Goal: Transaction & Acquisition: Purchase product/service

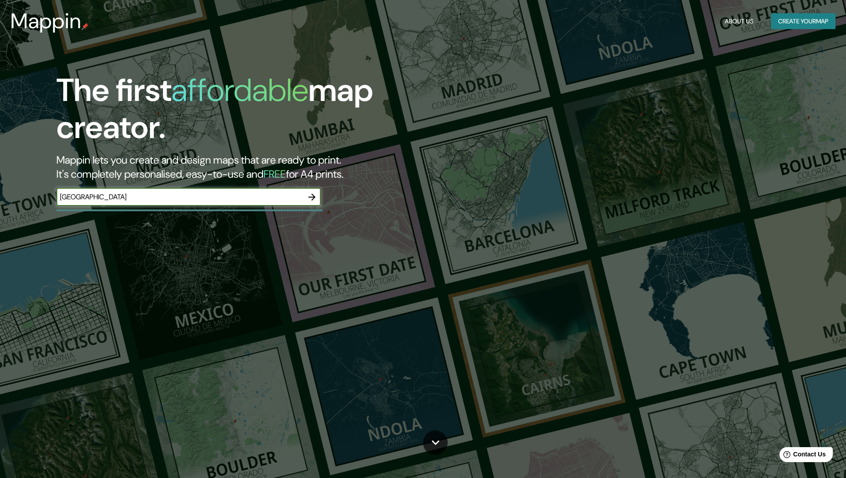
type input "[GEOGRAPHIC_DATA]"
click at [311, 200] on icon "button" at bounding box center [312, 197] width 11 height 11
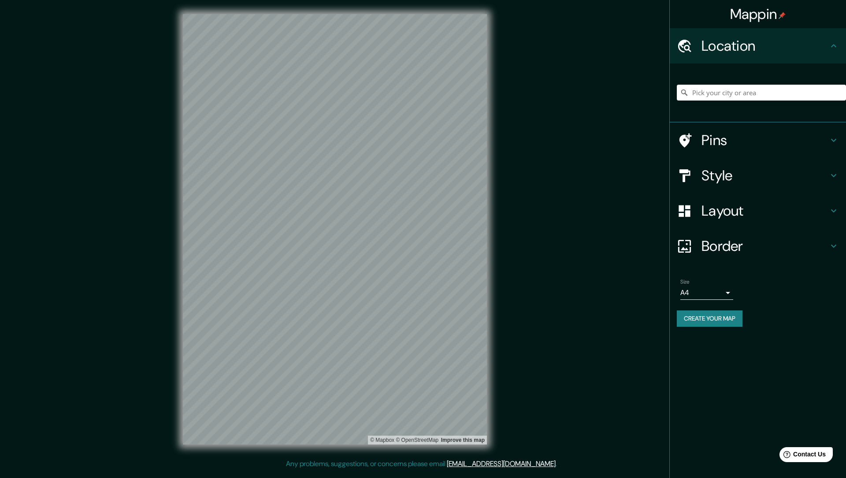
click at [737, 143] on h4 "Pins" at bounding box center [765, 140] width 127 height 18
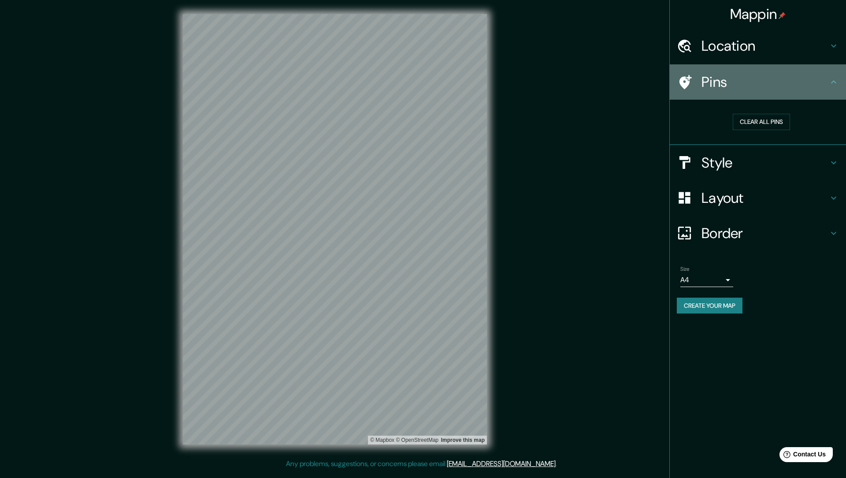
click at [721, 77] on h4 "Pins" at bounding box center [765, 82] width 127 height 18
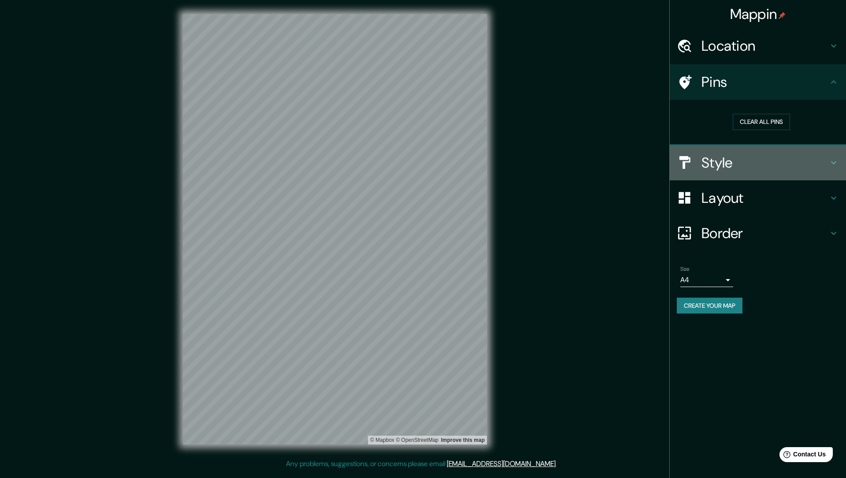
click at [719, 163] on h4 "Style" at bounding box center [765, 163] width 127 height 18
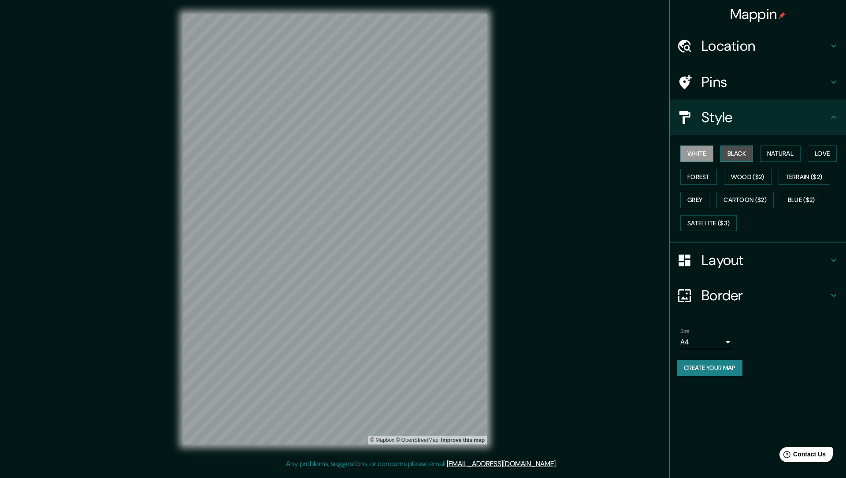
click at [753, 154] on button "Black" at bounding box center [737, 153] width 33 height 16
click at [782, 155] on button "Natural" at bounding box center [780, 153] width 41 height 16
click at [751, 194] on button "Cartoon ($2)" at bounding box center [745, 200] width 57 height 16
click at [800, 196] on button "Blue ($2)" at bounding box center [801, 200] width 41 height 16
click at [720, 340] on body "Mappin Location Pins Style White Black Natural Love Forest Wood ($2) Terrain ($…" at bounding box center [423, 239] width 846 height 478
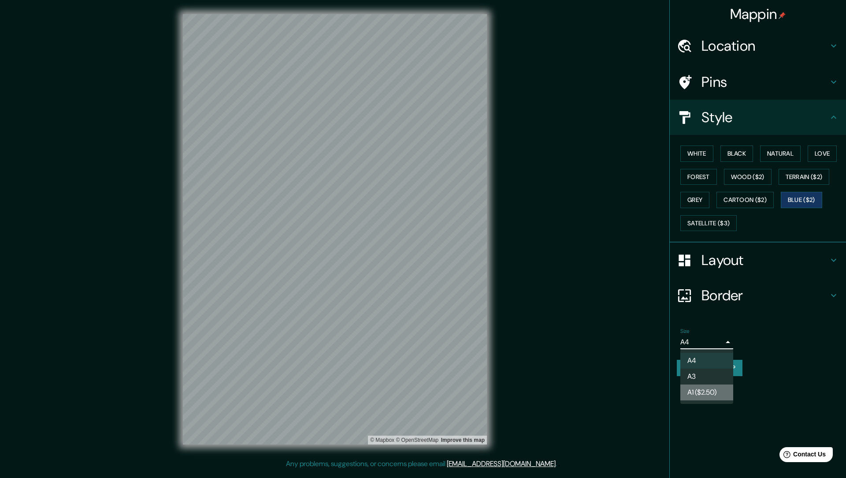
click at [709, 394] on li "A1 ($2.50)" at bounding box center [706, 392] width 53 height 16
type input "a3"
click at [710, 368] on button "Create your map" at bounding box center [710, 368] width 66 height 16
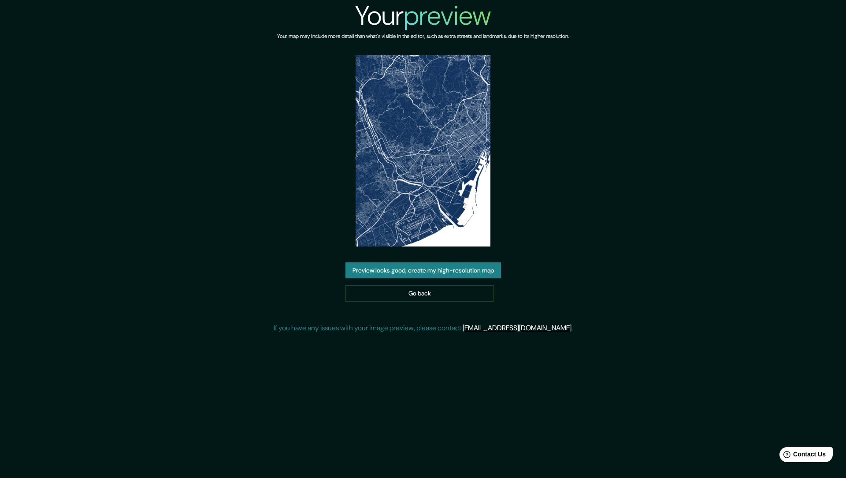
click at [406, 160] on img at bounding box center [423, 150] width 135 height 191
click at [425, 268] on button "Preview looks good, create my high-resolution map" at bounding box center [424, 270] width 156 height 16
